Goal: Information Seeking & Learning: Understand process/instructions

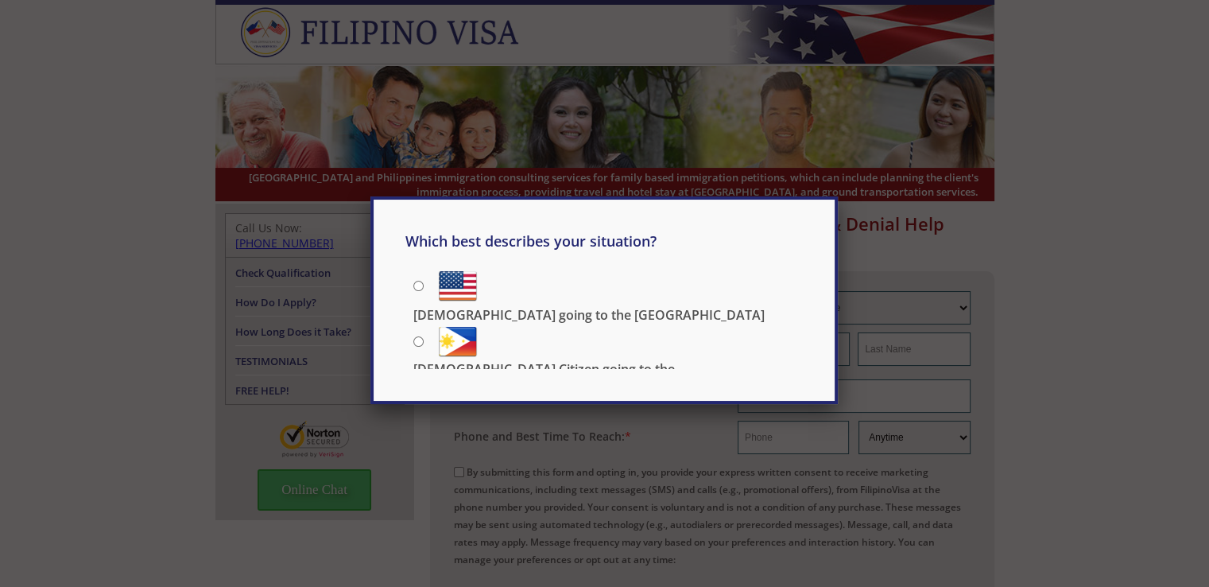
click at [1073, 262] on div "Which best describes your situation? Filipino going to the US US Citizen going …" at bounding box center [604, 293] width 1209 height 587
click at [553, 309] on div "Which best describes your situation? Filipino going to the US US Citizen going …" at bounding box center [603, 307] width 397 height 153
click at [423, 289] on label "[DEMOGRAPHIC_DATA] going to the [GEOGRAPHIC_DATA]" at bounding box center [607, 284] width 389 height 36
click at [423, 289] on input "[DEMOGRAPHIC_DATA] going to the [GEOGRAPHIC_DATA]" at bounding box center [418, 286] width 10 height 10
radio input "true"
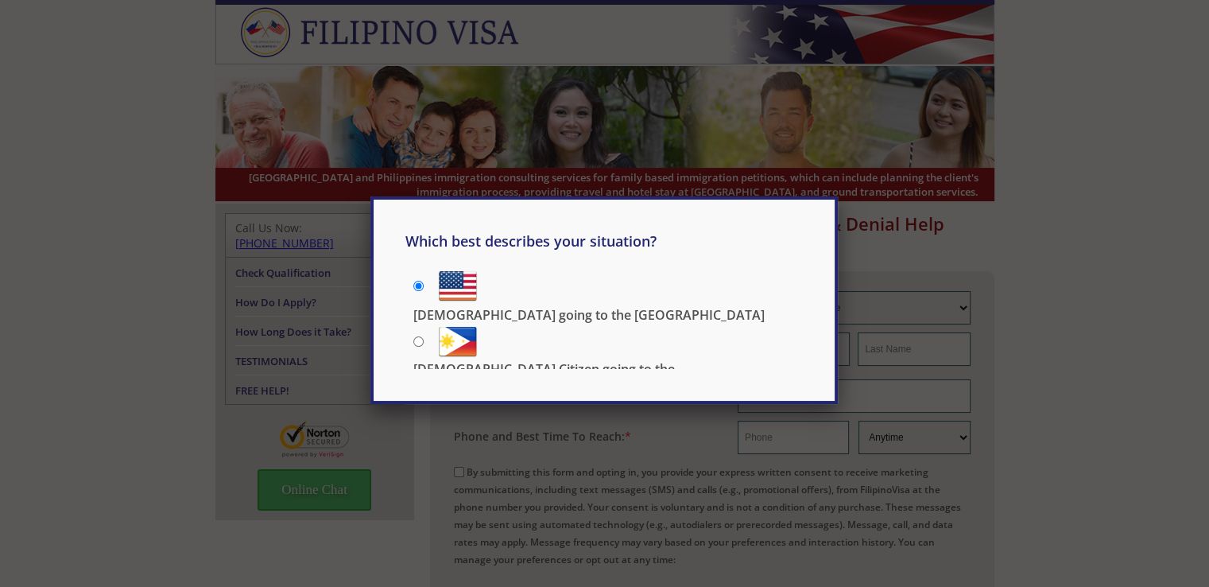
click at [902, 296] on div "Which best describes your situation? Filipino going to the US US Citizen going …" at bounding box center [604, 293] width 1209 height 587
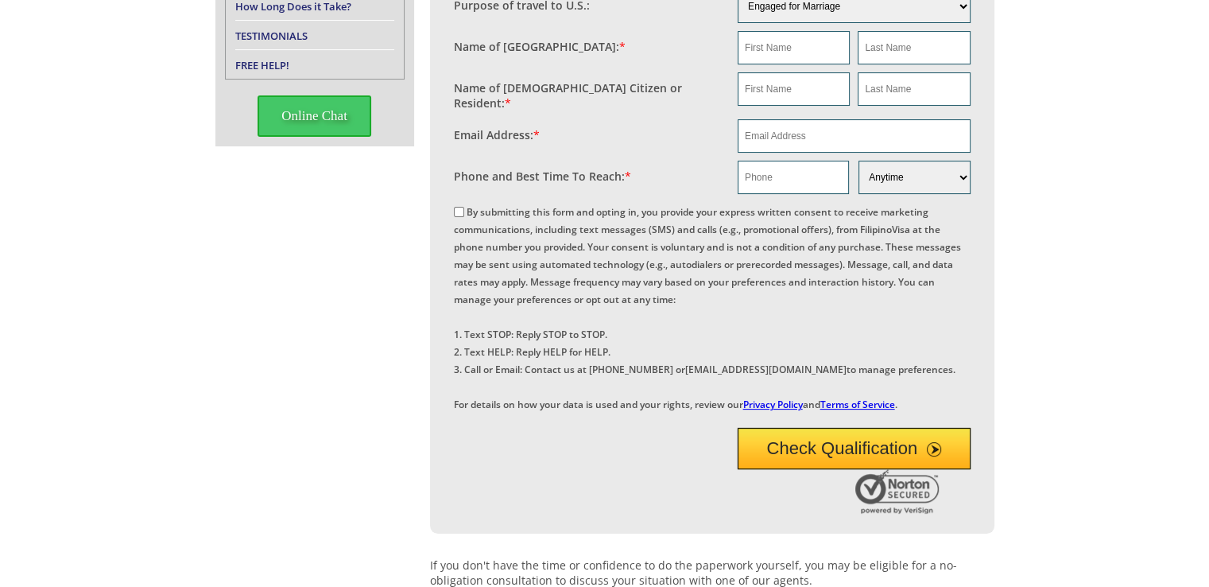
scroll to position [166, 0]
